Goal: Transaction & Acquisition: Purchase product/service

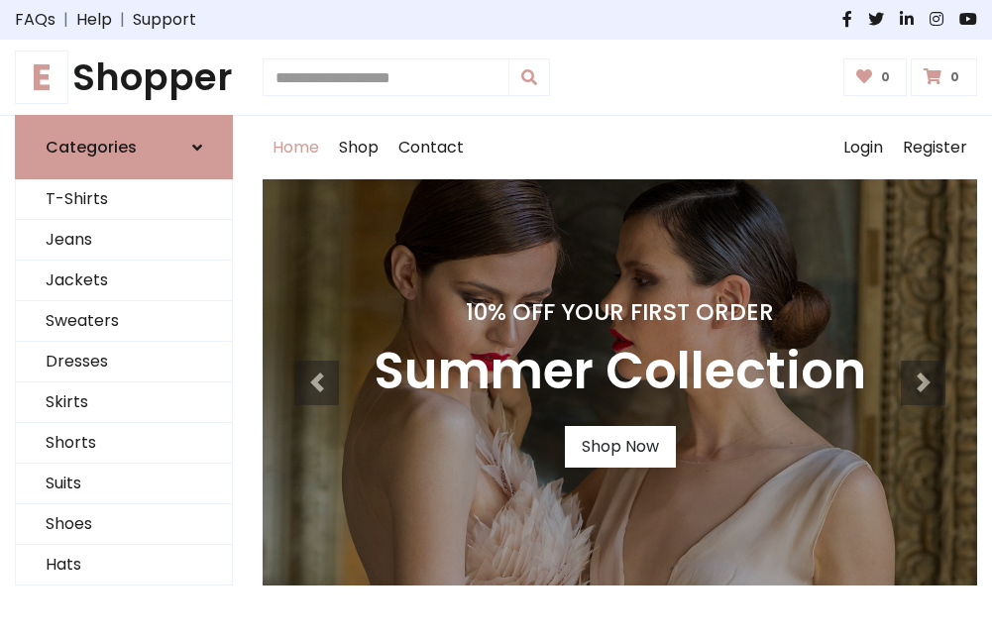
click at [495, 318] on h4 "10% Off Your First Order" at bounding box center [620, 312] width 492 height 28
click at [619, 447] on link "Shop Now" at bounding box center [620, 447] width 111 height 42
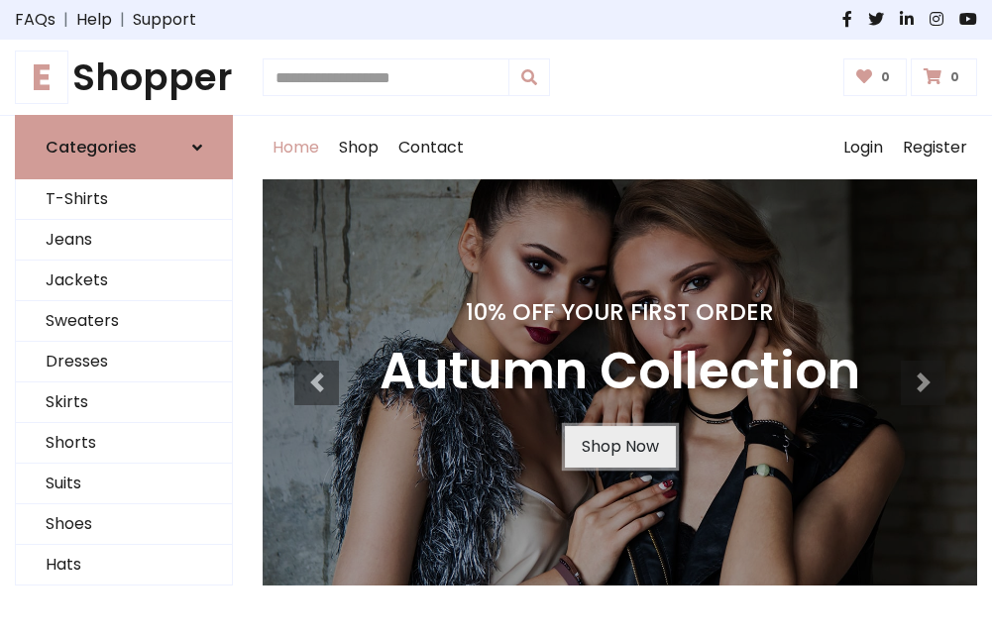
click at [619, 447] on link "Shop Now" at bounding box center [620, 447] width 111 height 42
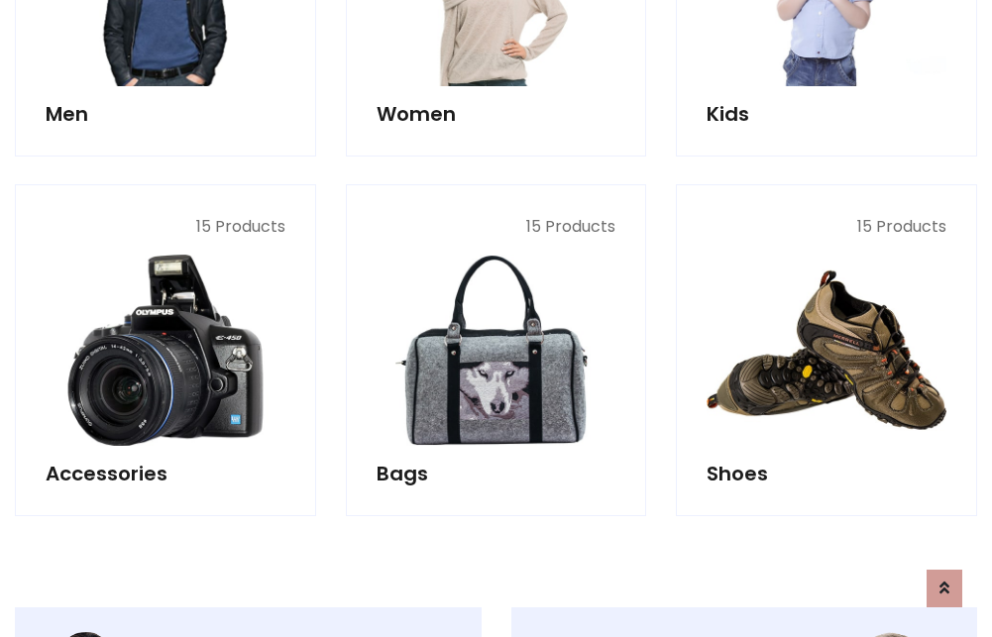
scroll to position [1976, 0]
